Goal: Navigation & Orientation: Find specific page/section

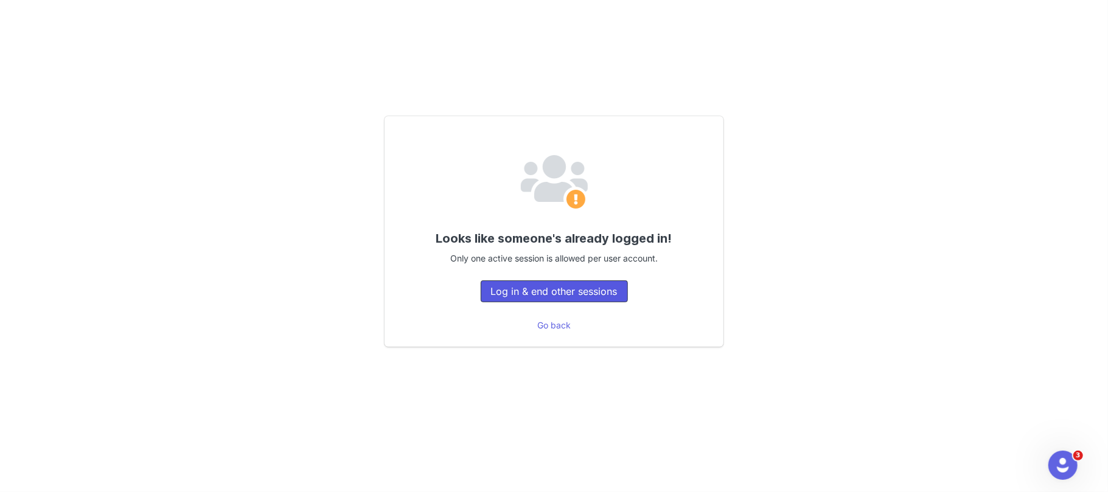
click at [529, 290] on button "Log in & end other sessions" at bounding box center [554, 291] width 147 height 22
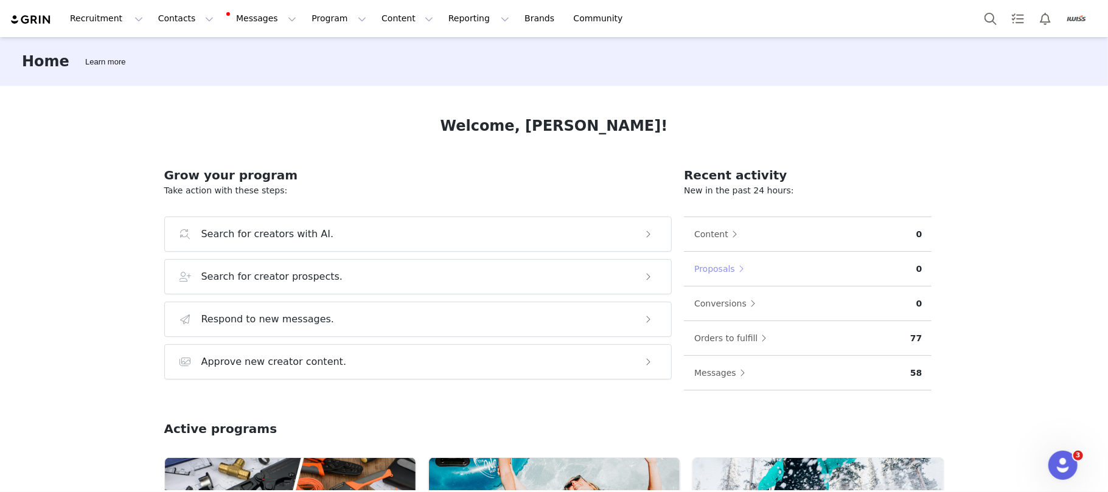
click at [734, 268] on button "Proposals" at bounding box center [721, 268] width 57 height 19
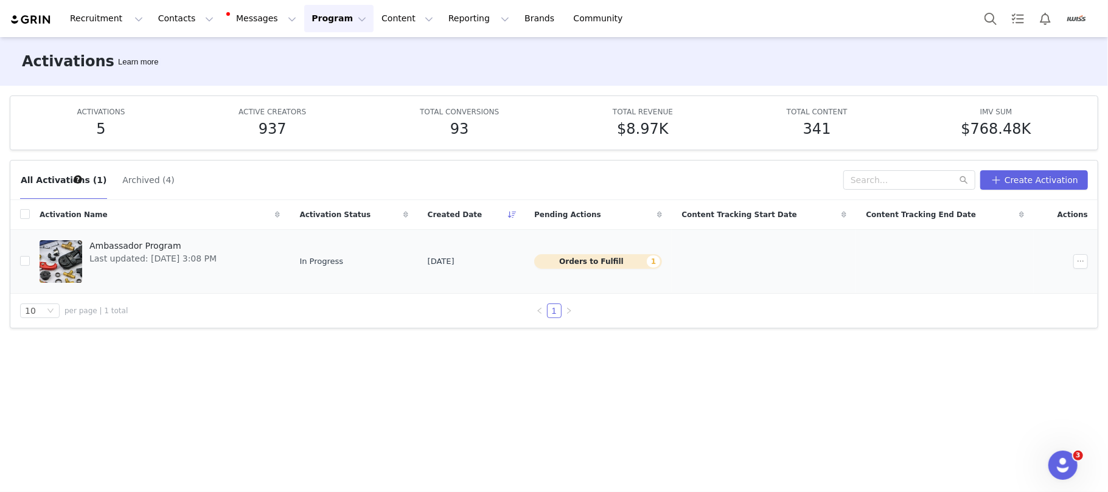
click at [599, 257] on button "Orders to Fulfill 1" at bounding box center [598, 261] width 128 height 15
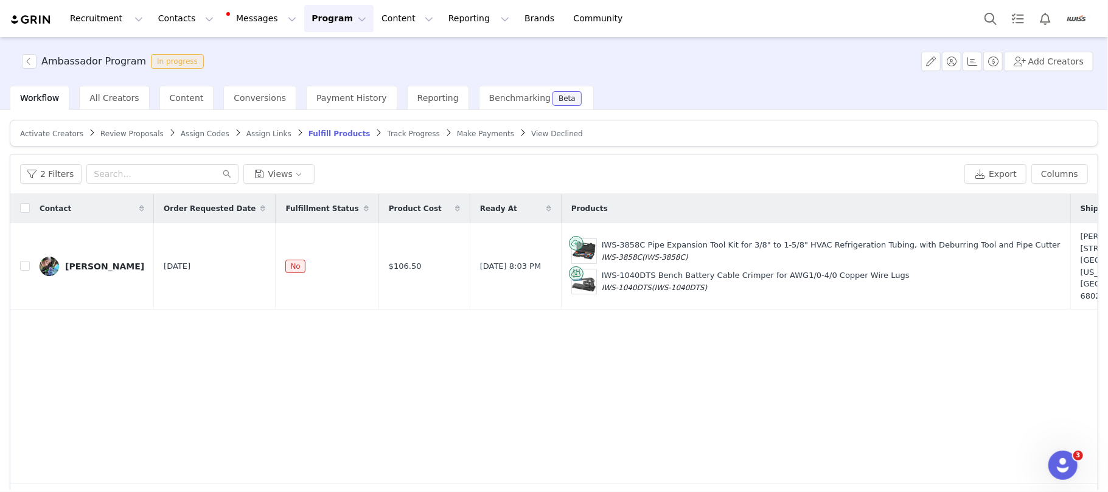
click at [32, 16] on img at bounding box center [31, 20] width 43 height 12
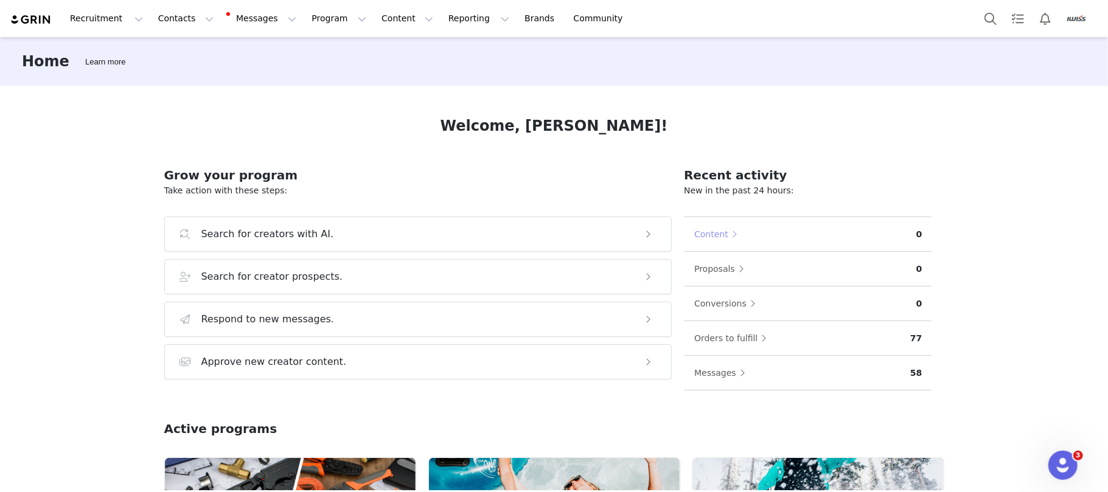
click at [703, 232] on button "Content" at bounding box center [718, 233] width 50 height 19
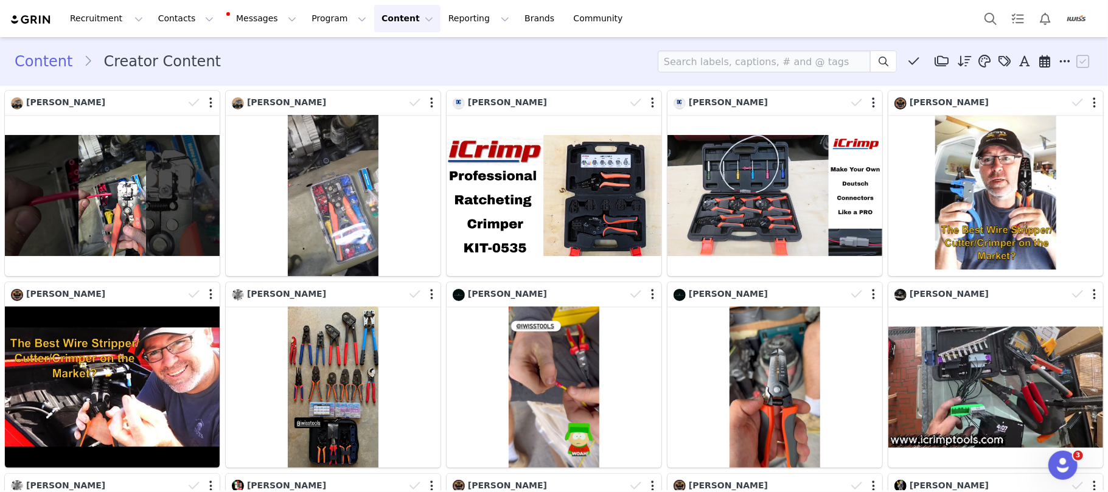
click at [32, 22] on img at bounding box center [31, 20] width 43 height 12
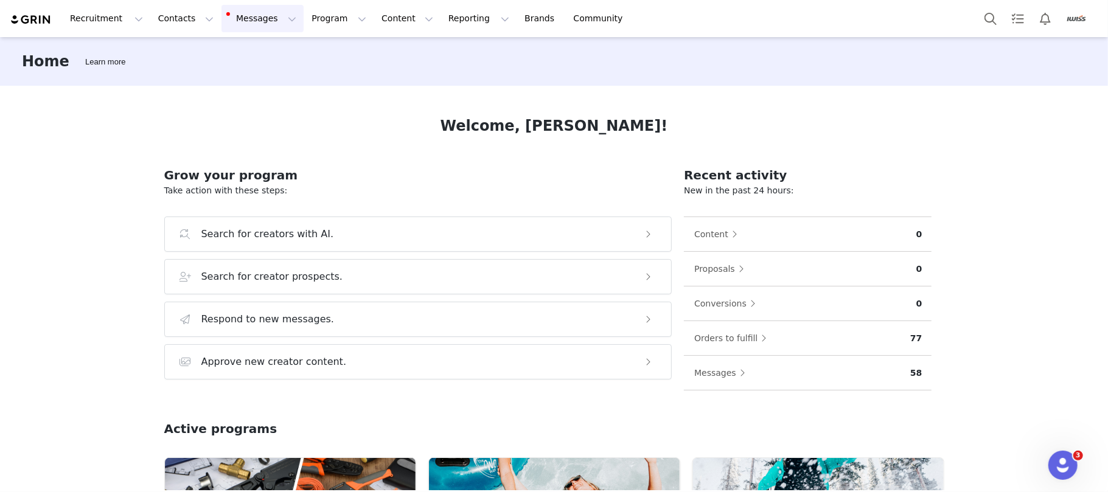
click at [230, 15] on button "Messages Messages" at bounding box center [262, 18] width 82 height 27
click at [251, 74] on div "Inbox 1" at bounding box center [249, 76] width 82 height 13
